Goal: Check status: Check status

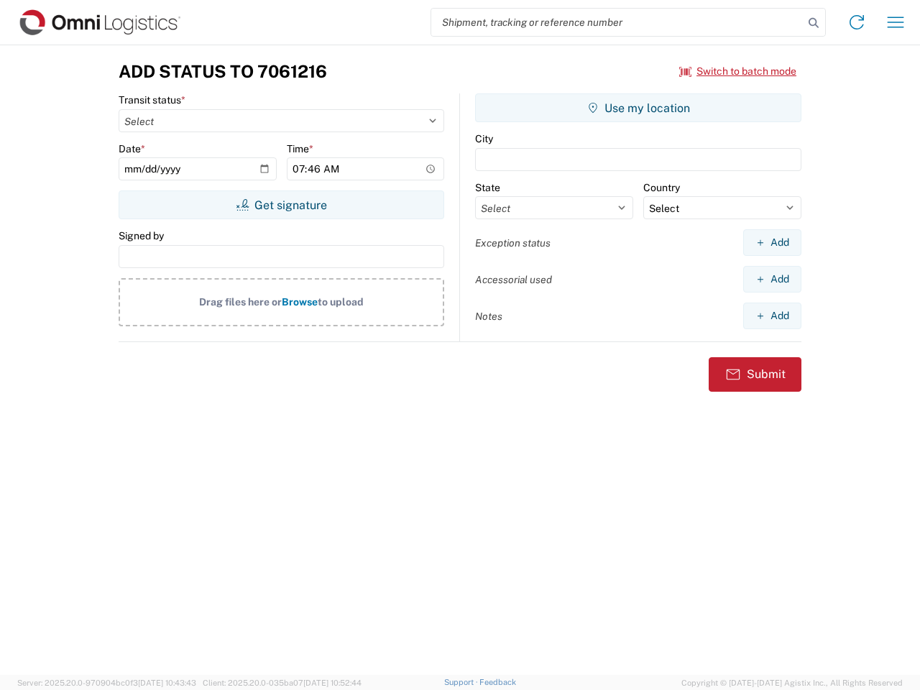
click at [617, 22] on input "search" at bounding box center [617, 22] width 372 height 27
click at [813, 23] on icon at bounding box center [813, 23] width 20 height 20
click at [856, 22] on icon at bounding box center [856, 22] width 23 height 23
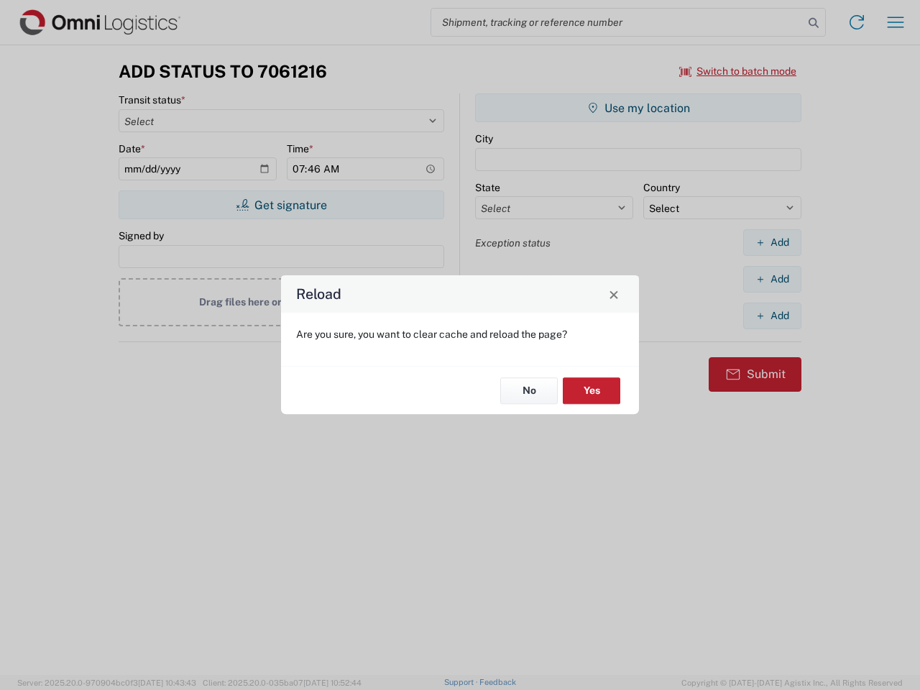
click at [895, 22] on div "Reload Are you sure, you want to clear cache and reload the page? No Yes" at bounding box center [460, 345] width 920 height 690
click at [738, 71] on div "Reload Are you sure, you want to clear cache and reload the page? No Yes" at bounding box center [460, 345] width 920 height 690
click at [281, 205] on div "Reload Are you sure, you want to clear cache and reload the page? No Yes" at bounding box center [460, 345] width 920 height 690
click at [638, 108] on div "Reload Are you sure, you want to clear cache and reload the page? No Yes" at bounding box center [460, 345] width 920 height 690
click at [772, 242] on div "Reload Are you sure, you want to clear cache and reload the page? No Yes" at bounding box center [460, 345] width 920 height 690
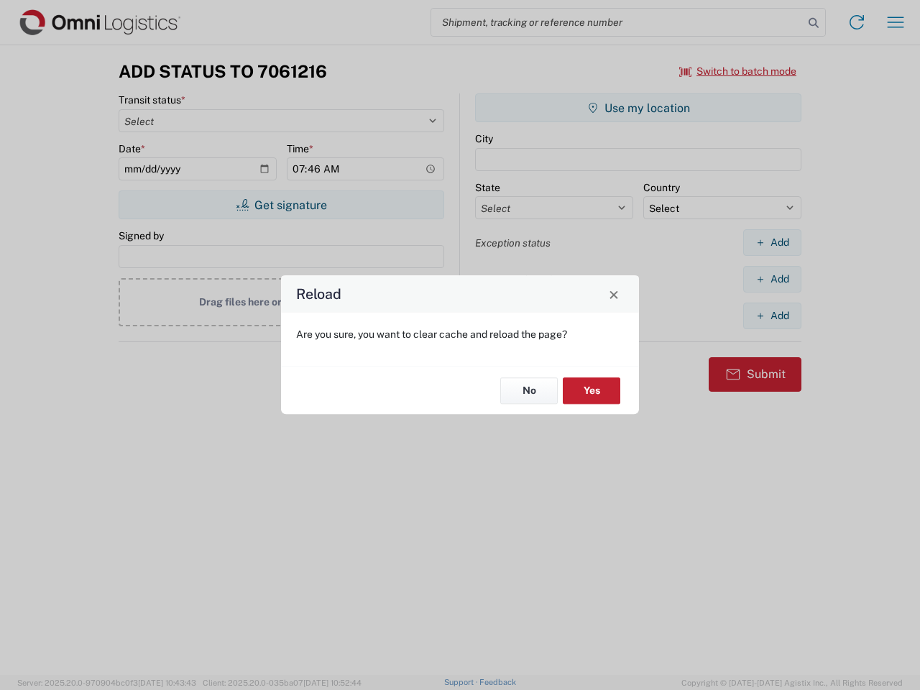
click at [772, 279] on div "Reload Are you sure, you want to clear cache and reload the page? No Yes" at bounding box center [460, 345] width 920 height 690
click at [772, 315] on div "Reload Are you sure, you want to clear cache and reload the page? No Yes" at bounding box center [460, 345] width 920 height 690
